Goal: Transaction & Acquisition: Purchase product/service

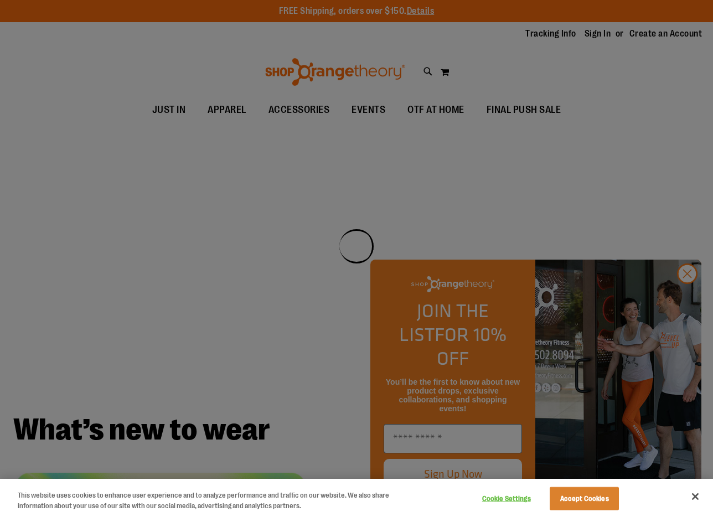
click at [335, 210] on div at bounding box center [356, 258] width 713 height 517
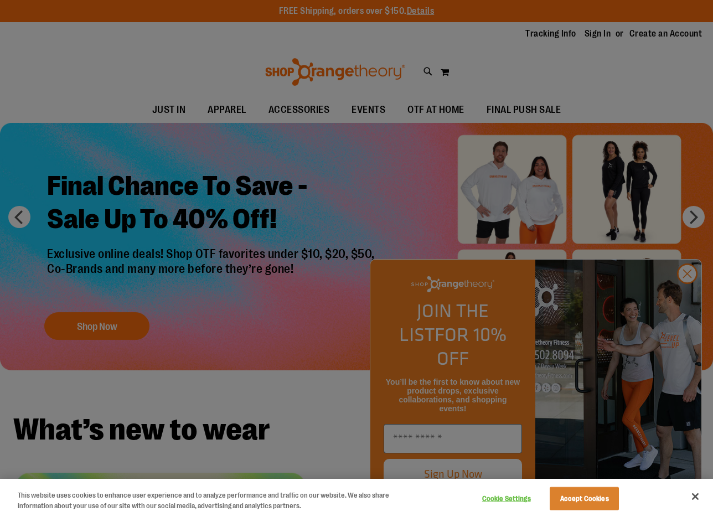
click at [684, 300] on div at bounding box center [356, 258] width 713 height 517
click at [687, 293] on div at bounding box center [356, 258] width 713 height 517
click at [684, 298] on div at bounding box center [356, 258] width 713 height 517
click at [706, 503] on button "Close" at bounding box center [695, 496] width 24 height 24
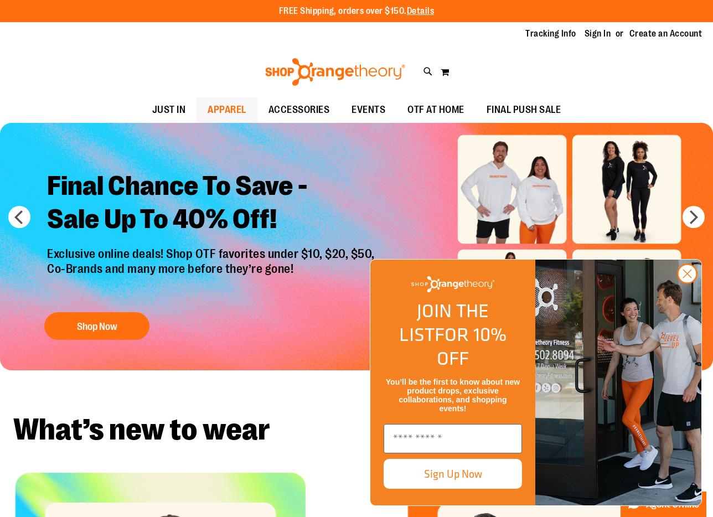
click at [219, 115] on span "APPAREL" at bounding box center [226, 109] width 39 height 25
click at [224, 111] on span "APPAREL" at bounding box center [226, 109] width 39 height 25
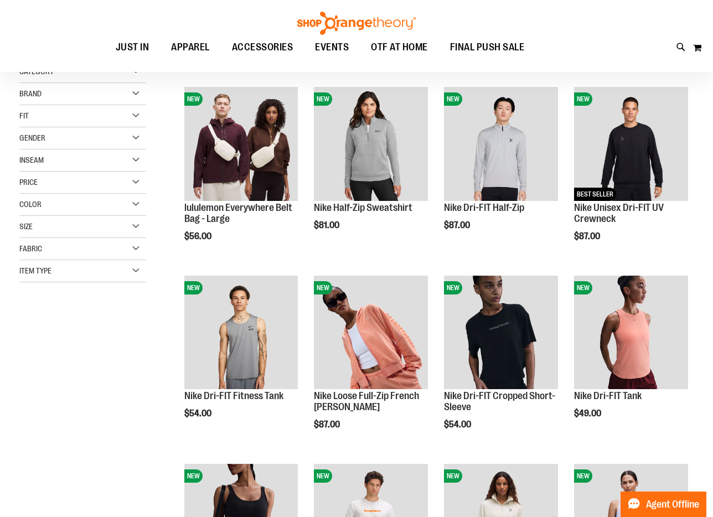
scroll to position [141, 0]
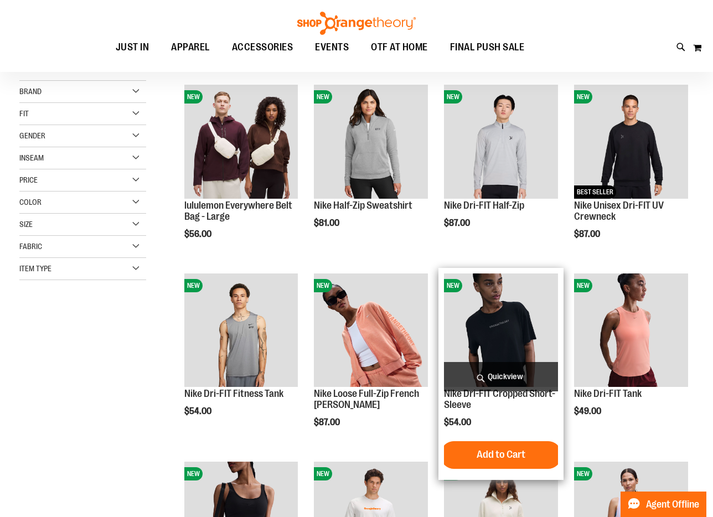
click at [493, 339] on img "product" at bounding box center [501, 330] width 114 height 114
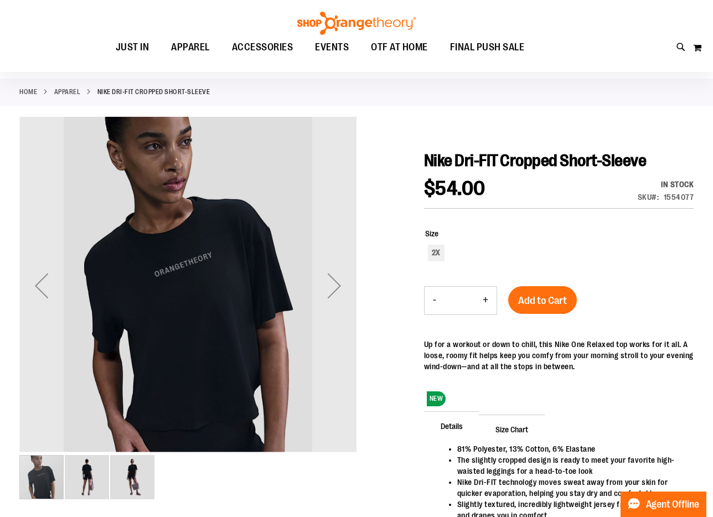
scroll to position [77, 0]
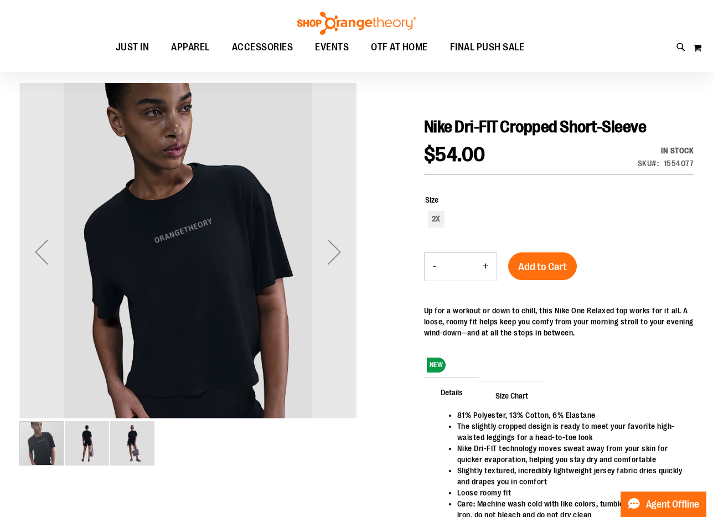
click at [91, 453] on img "image 2 of 3" at bounding box center [87, 443] width 44 height 44
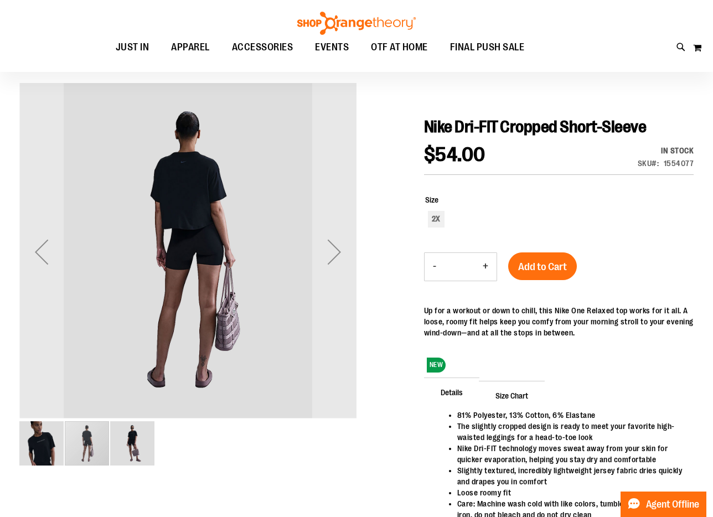
click at [137, 457] on img "image 3 of 3" at bounding box center [132, 443] width 44 height 44
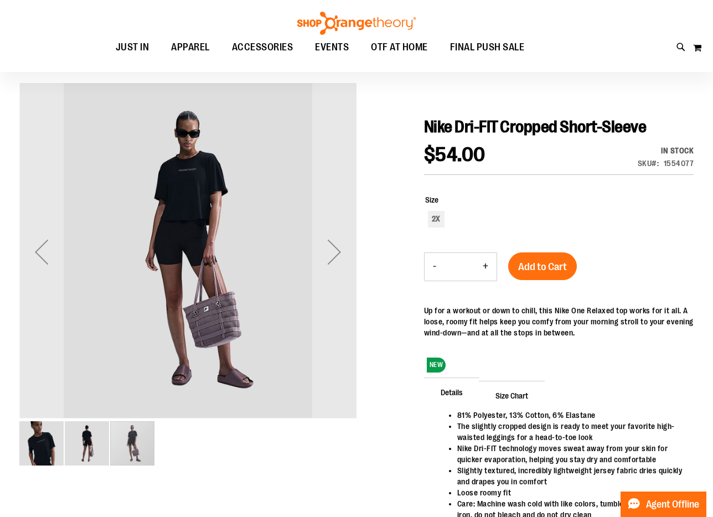
click at [42, 454] on img "image 1 of 3" at bounding box center [41, 443] width 44 height 44
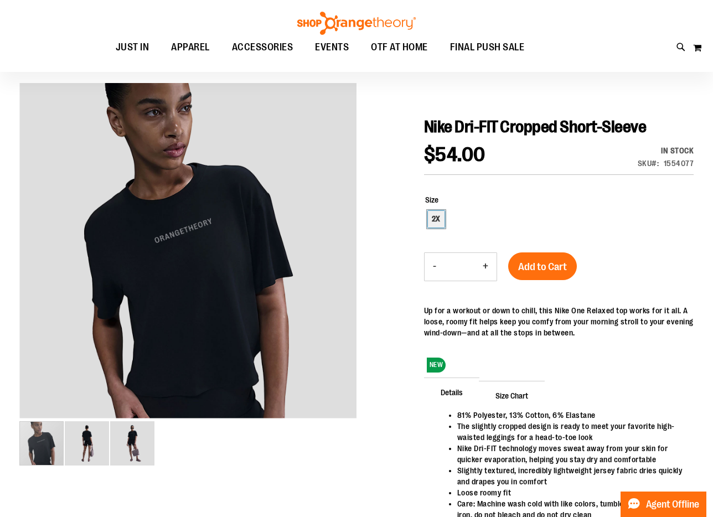
click at [437, 215] on div "2X" at bounding box center [436, 219] width 17 height 17
type input "***"
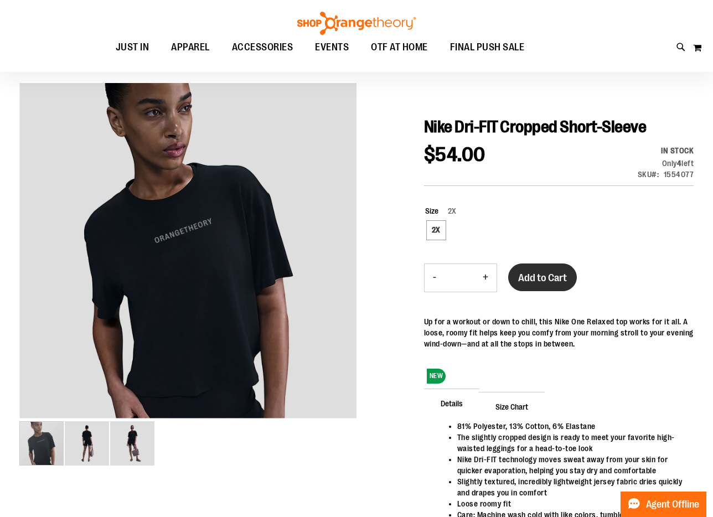
click at [538, 280] on span "Add to Cart" at bounding box center [542, 278] width 49 height 12
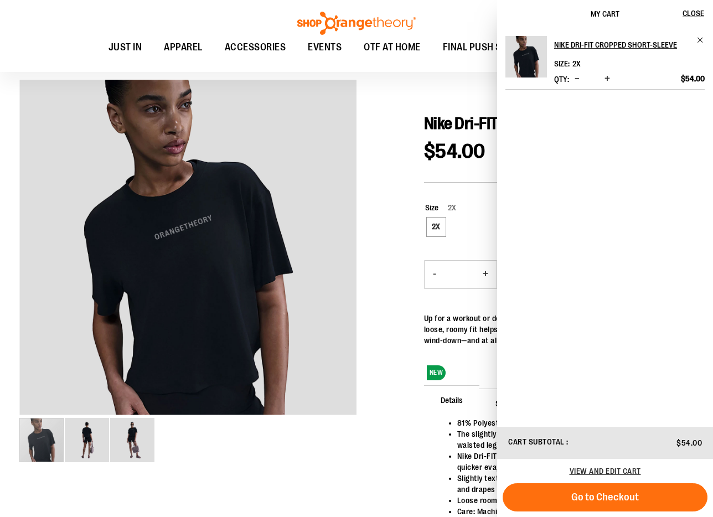
scroll to position [0, 0]
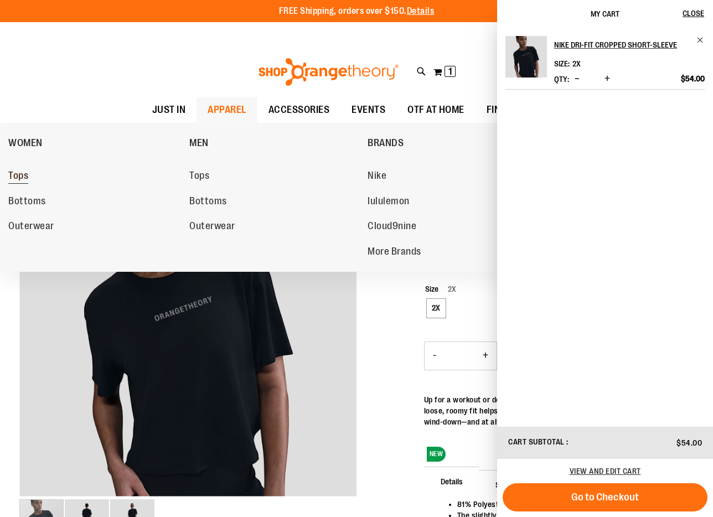
click at [27, 179] on span "Tops" at bounding box center [18, 177] width 20 height 14
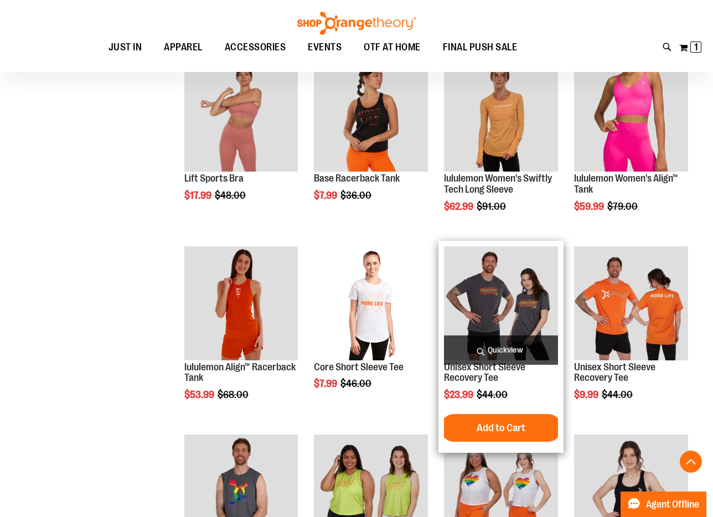
scroll to position [747, 0]
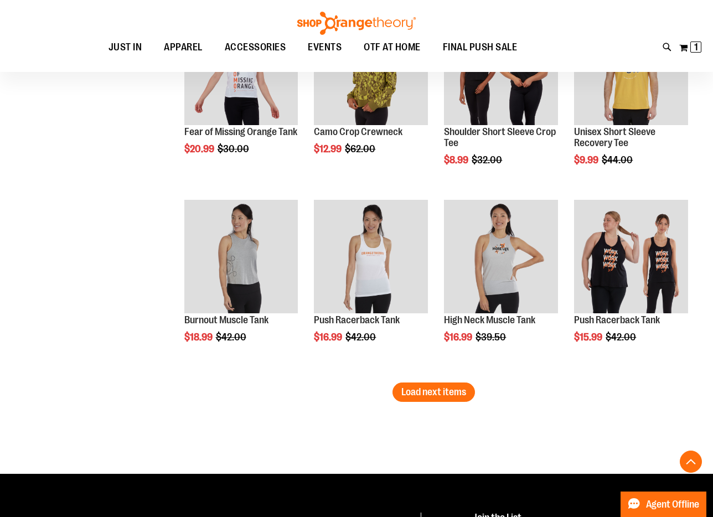
scroll to position [1562, 0]
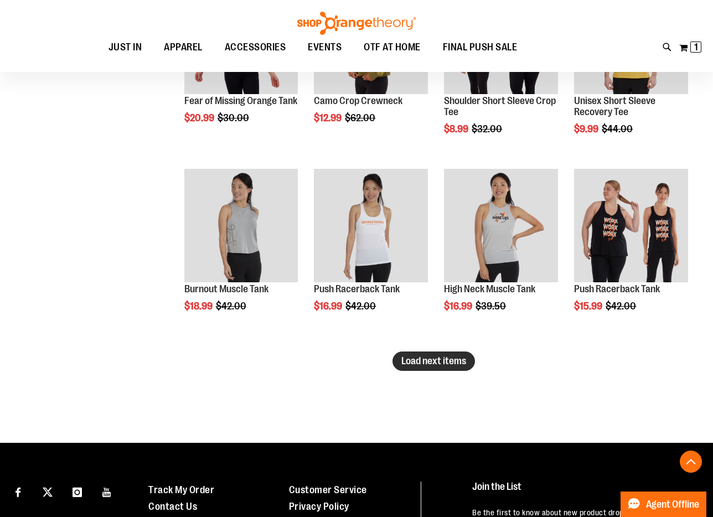
click at [433, 354] on button "Load next items" at bounding box center [433, 360] width 82 height 19
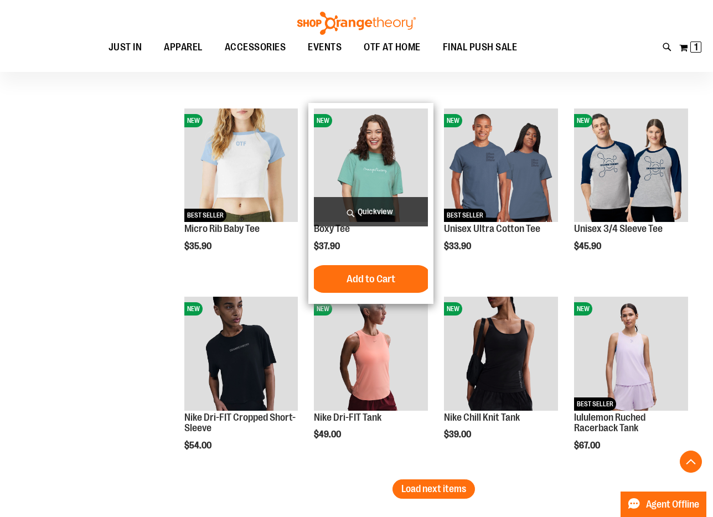
scroll to position [1987, 0]
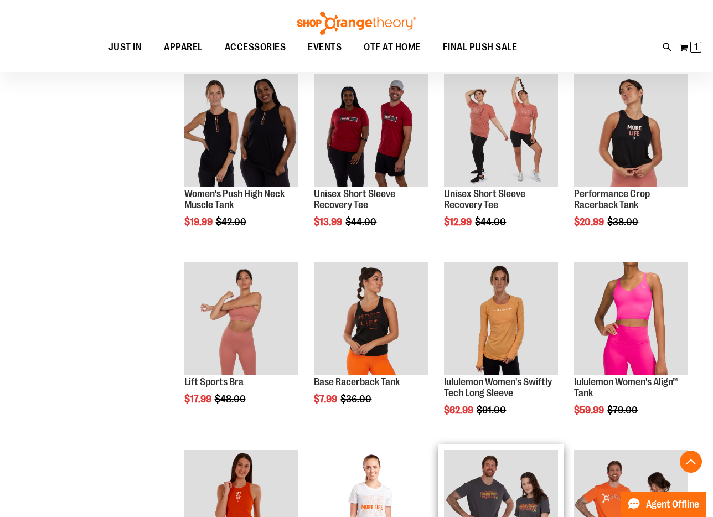
scroll to position [527, 0]
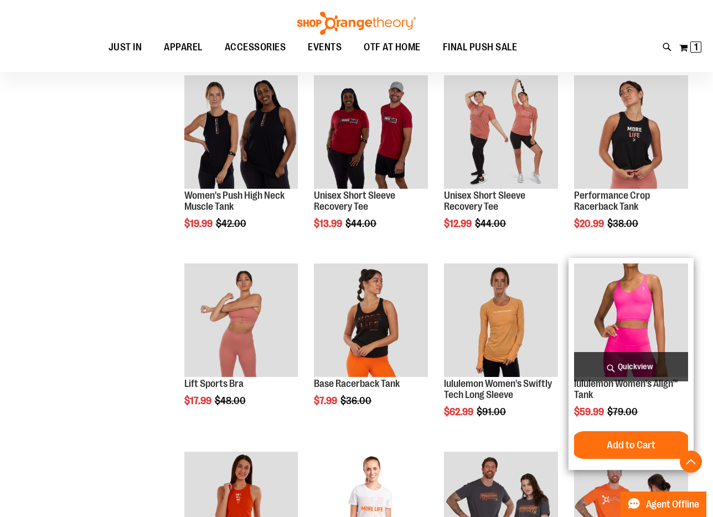
click at [611, 326] on img "product" at bounding box center [631, 320] width 114 height 114
click at [605, 326] on img "product" at bounding box center [631, 320] width 114 height 114
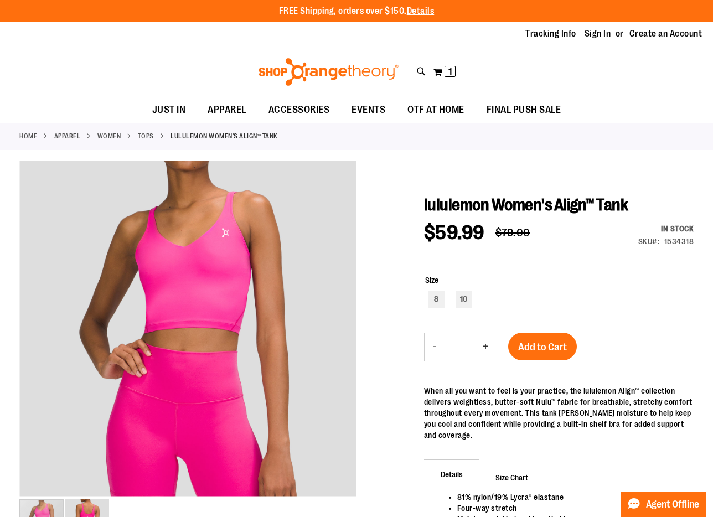
click at [143, 139] on link "Tops" at bounding box center [146, 136] width 16 height 10
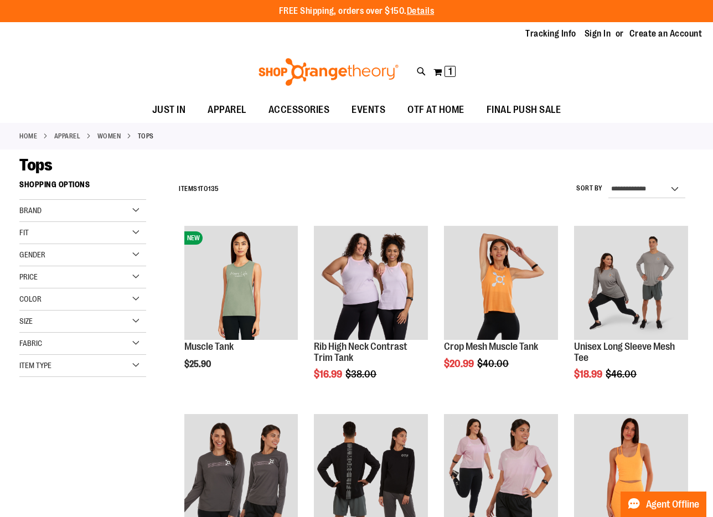
click at [61, 324] on div "Size" at bounding box center [82, 321] width 127 height 22
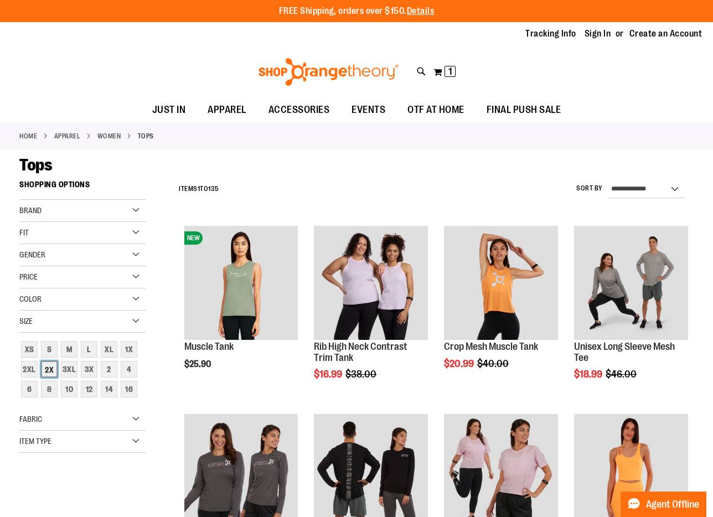
click at [53, 369] on div "2X" at bounding box center [49, 369] width 17 height 17
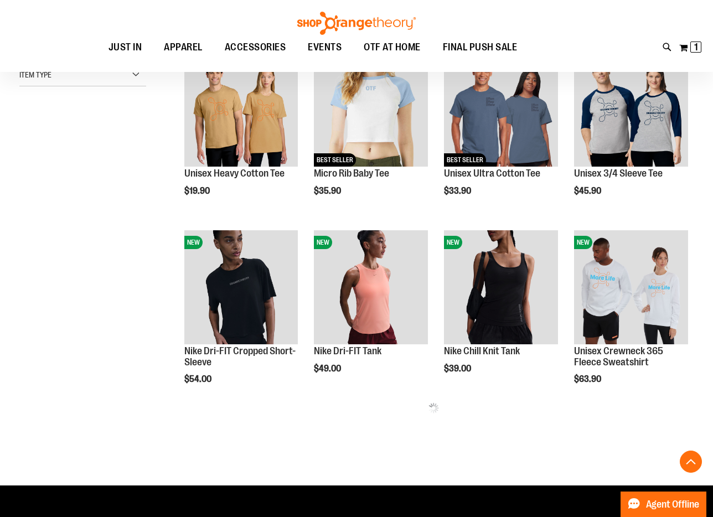
scroll to position [362, 0]
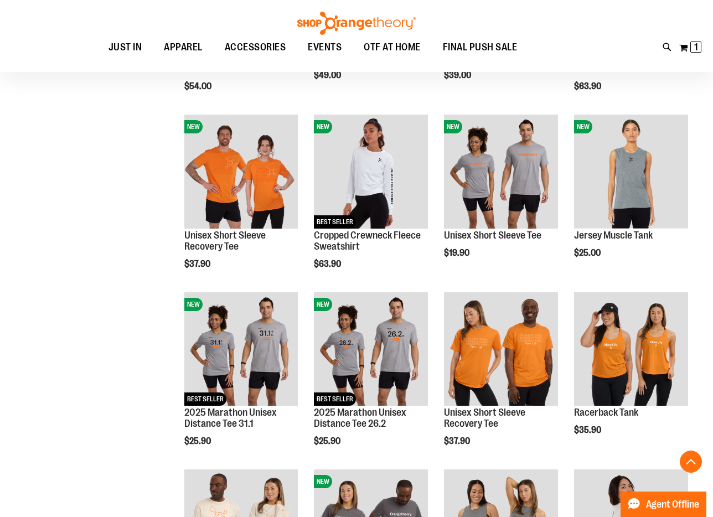
scroll to position [641, 0]
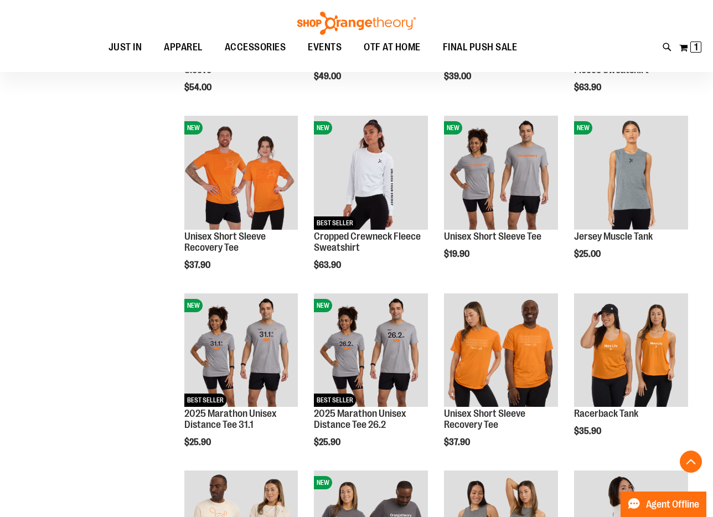
click at [90, 417] on div "**********" at bounding box center [356, 126] width 674 height 1186
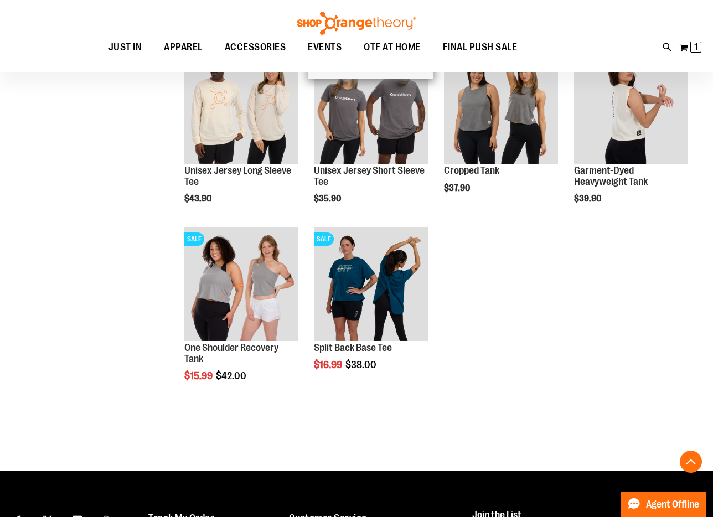
scroll to position [1072, 0]
